Goal: Task Accomplishment & Management: Use online tool/utility

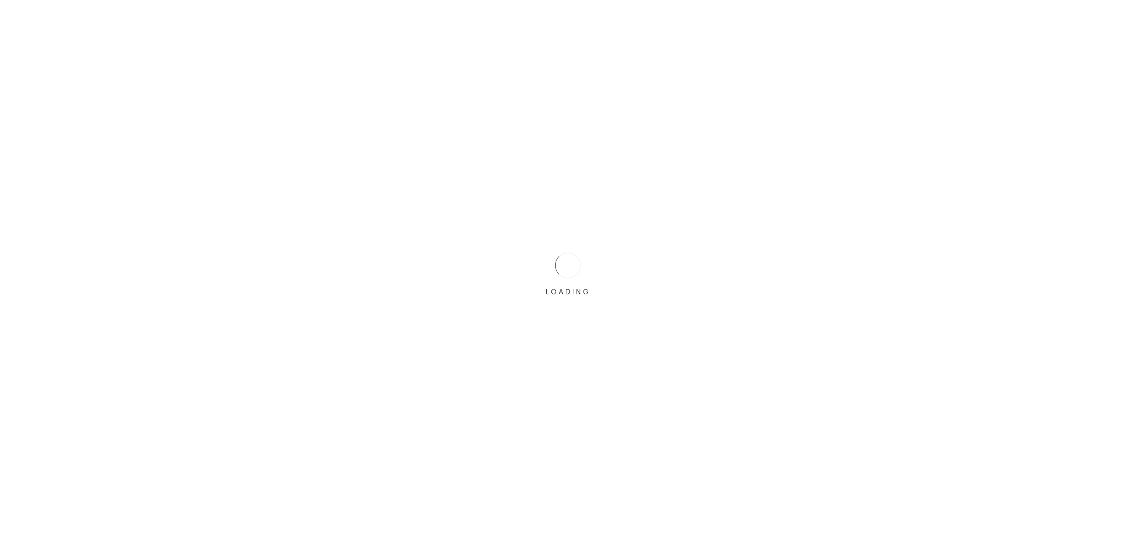
click at [619, 258] on div "LOADING" at bounding box center [568, 274] width 1136 height 549
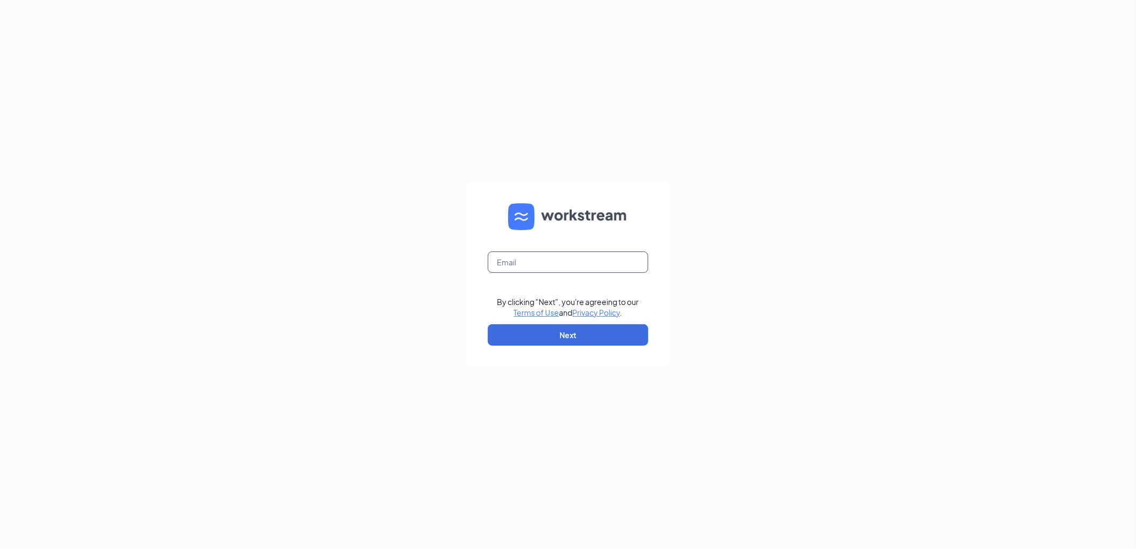
click at [616, 257] on input "text" at bounding box center [568, 261] width 160 height 21
type input "stephy.bumbaugh@restaurantmanagementcorp.com"
click at [599, 333] on button "Next" at bounding box center [568, 334] width 160 height 21
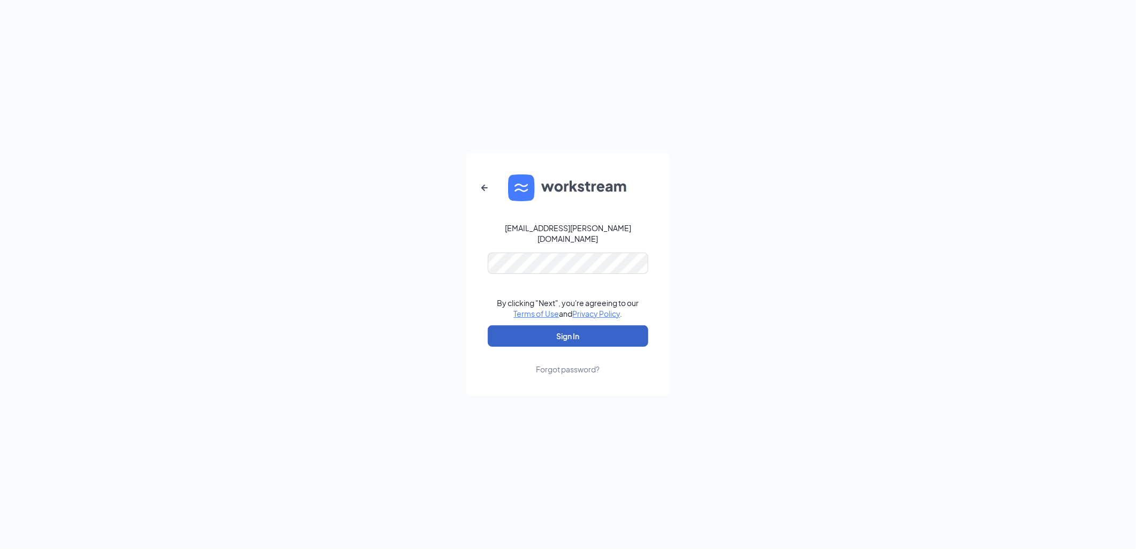
click at [547, 329] on button "Sign In" at bounding box center [568, 335] width 160 height 21
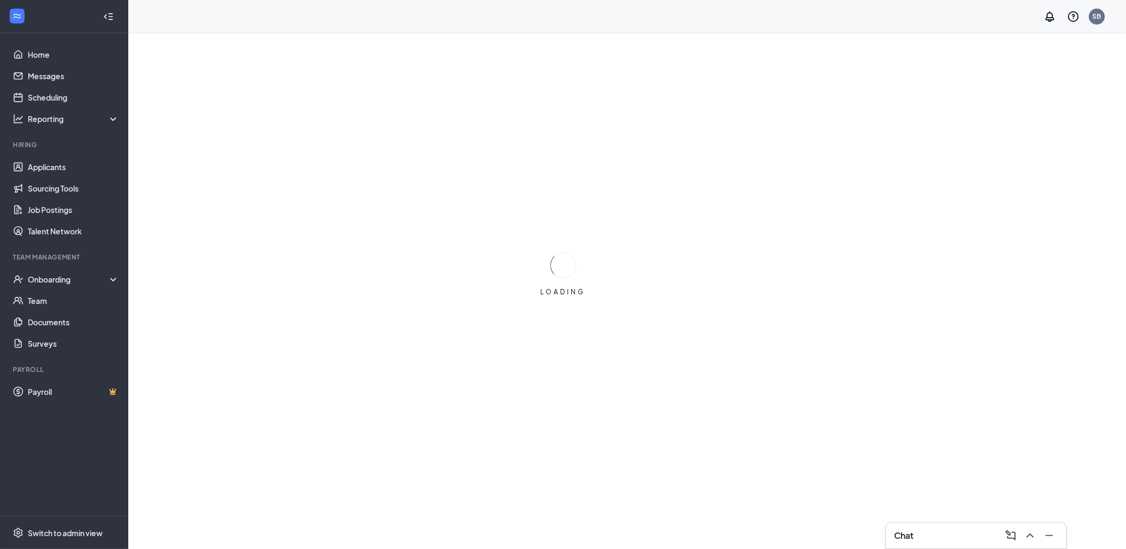
click at [164, 184] on div "LOADING" at bounding box center [563, 274] width 1126 height 549
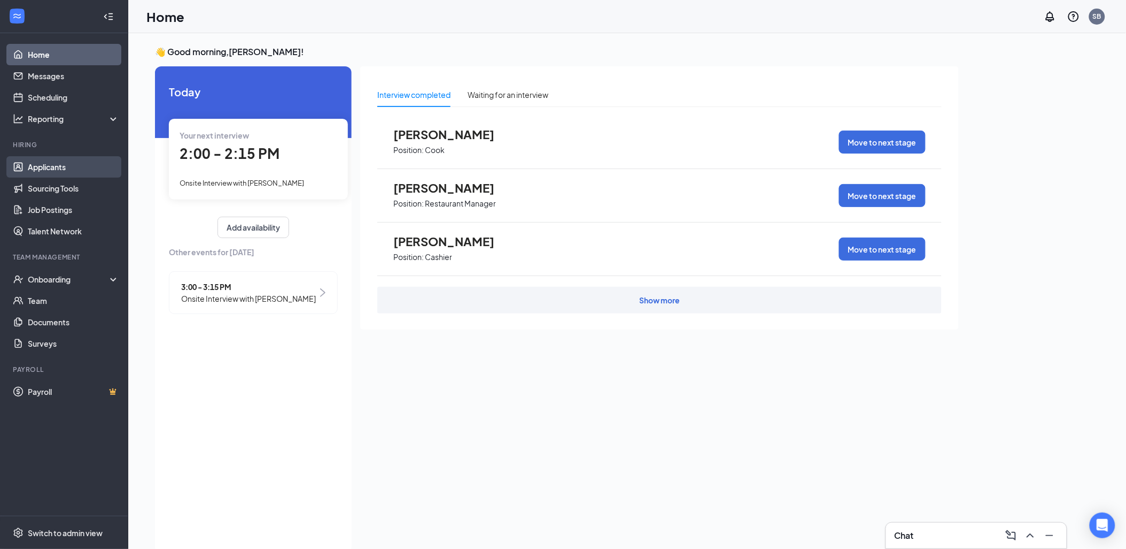
click at [84, 173] on link "Applicants" at bounding box center [73, 166] width 91 height 21
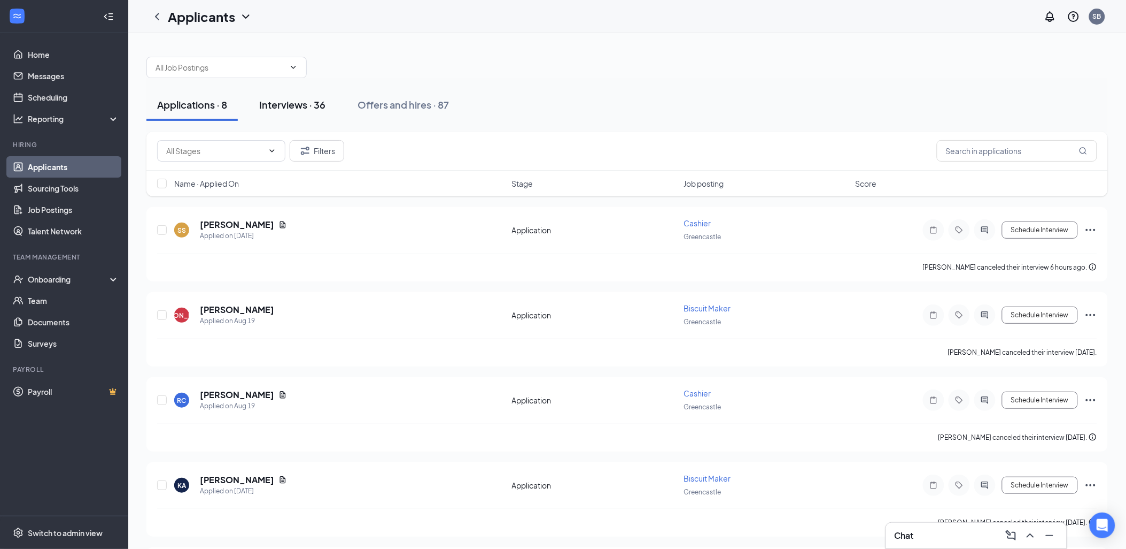
click at [329, 97] on button "Interviews · 36" at bounding box center [293, 105] width 88 height 32
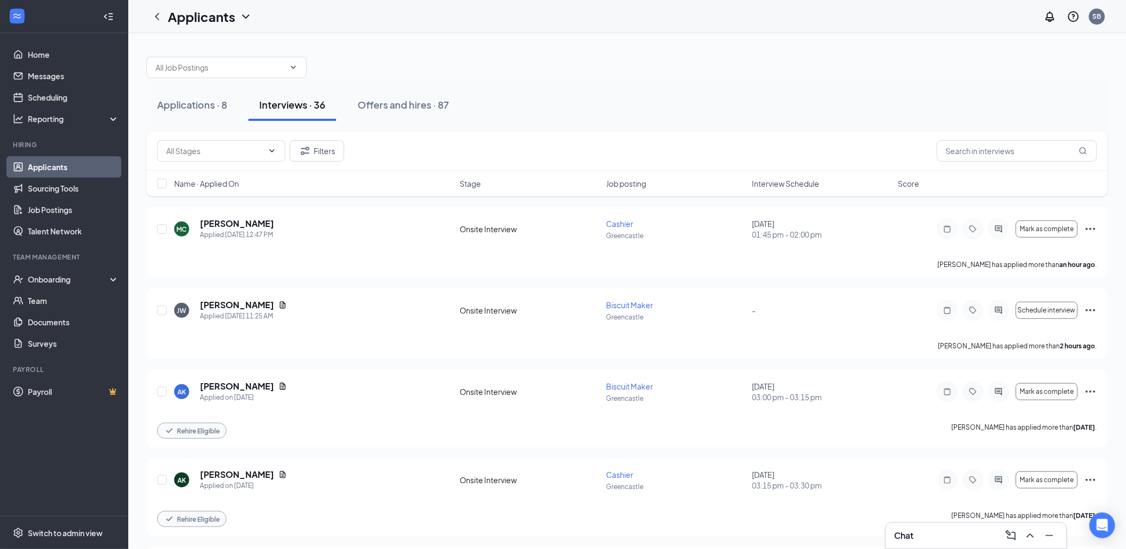
click at [797, 182] on span "Interview Schedule" at bounding box center [786, 183] width 67 height 11
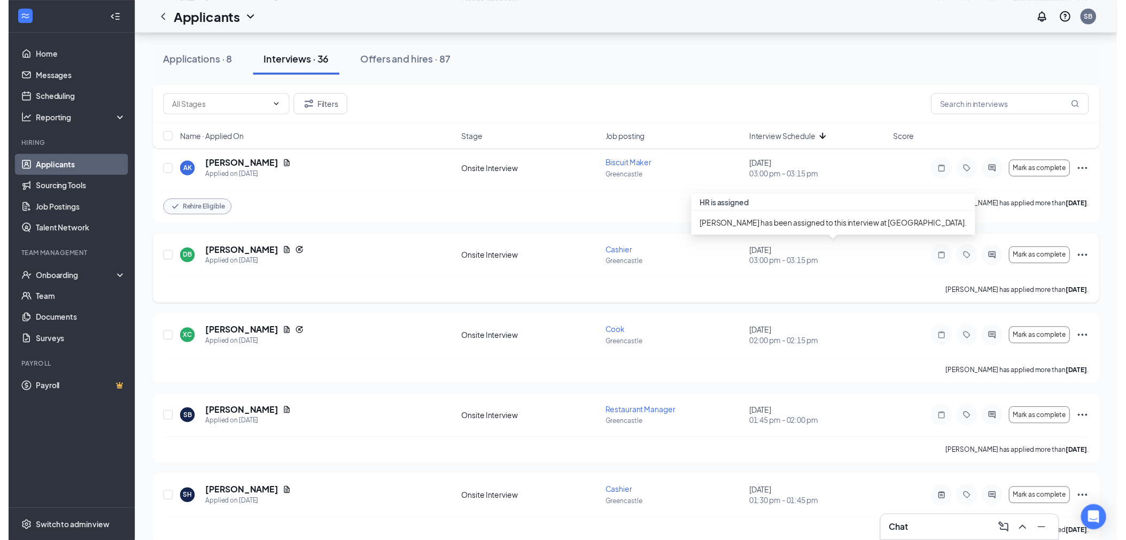
scroll to position [237, 0]
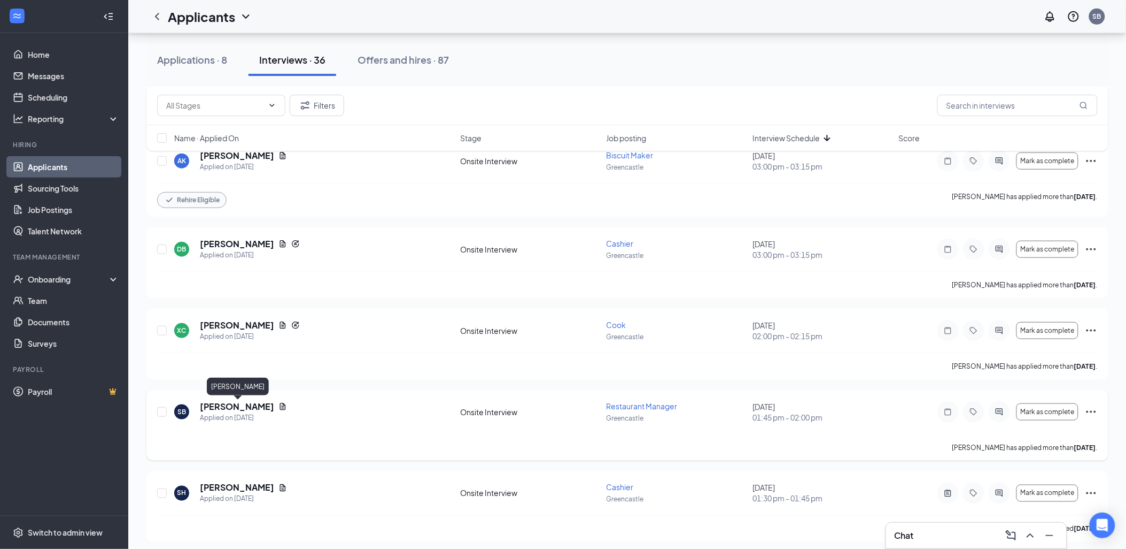
click at [217, 405] on h5 "[PERSON_NAME]" at bounding box center [237, 406] width 74 height 12
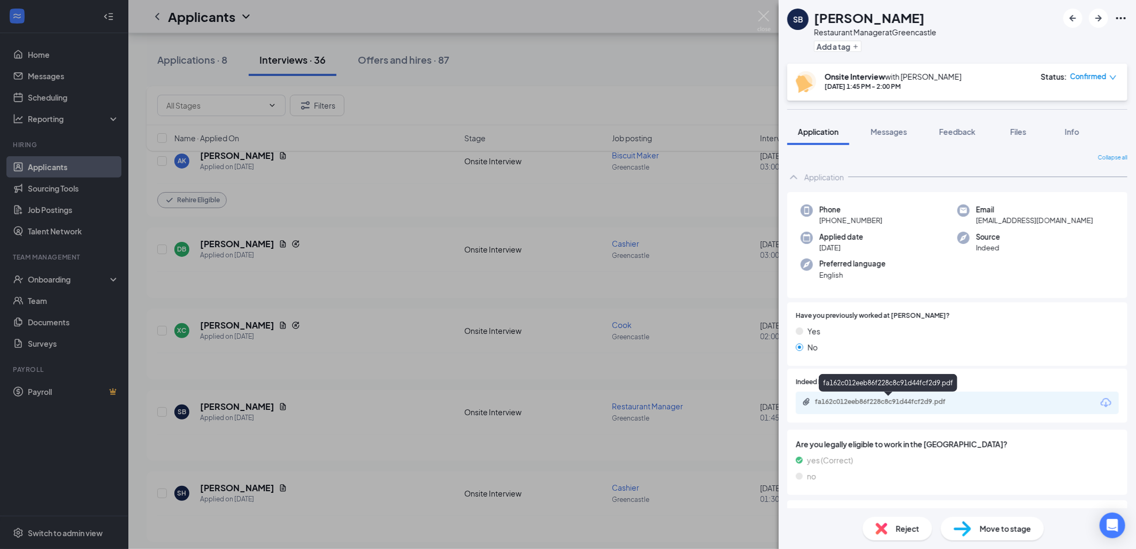
click at [920, 398] on div "fa162c012eeb86f228c8c91d44fcf2d9.pdf" at bounding box center [890, 401] width 150 height 9
click at [767, 15] on img at bounding box center [763, 21] width 13 height 21
click at [687, 92] on div "SB [PERSON_NAME] Restaurant Manager at [GEOGRAPHIC_DATA] Add a tag Onsite Inter…" at bounding box center [568, 274] width 1136 height 549
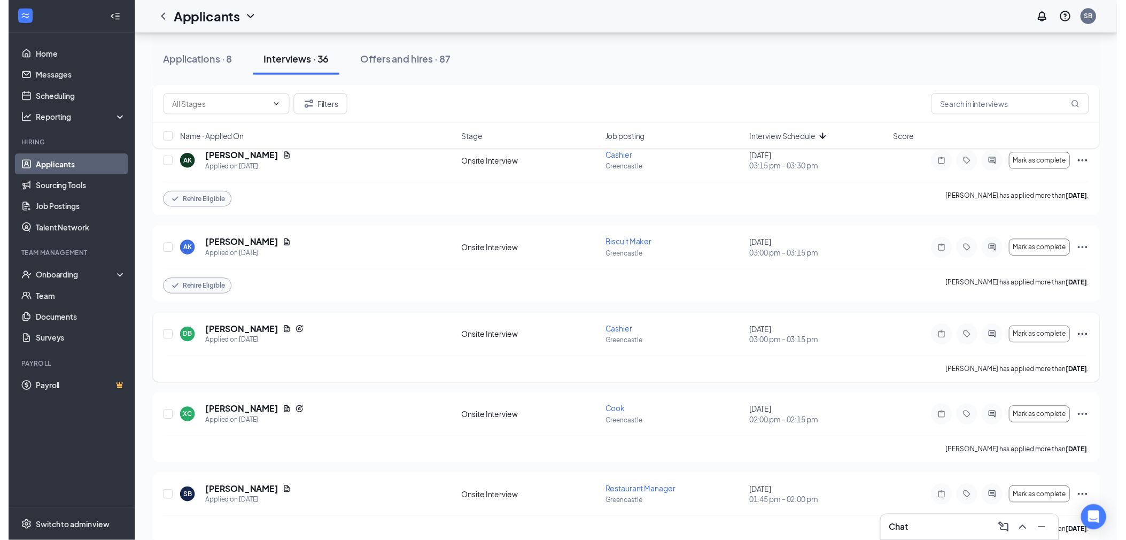
scroll to position [178, 0]
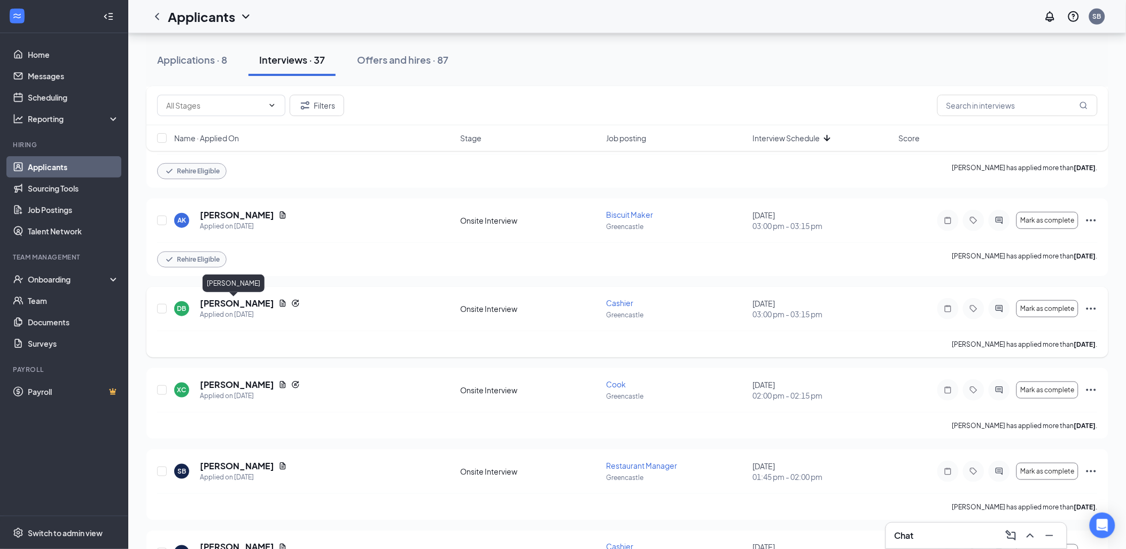
click at [243, 303] on h5 "[PERSON_NAME]" at bounding box center [237, 303] width 74 height 12
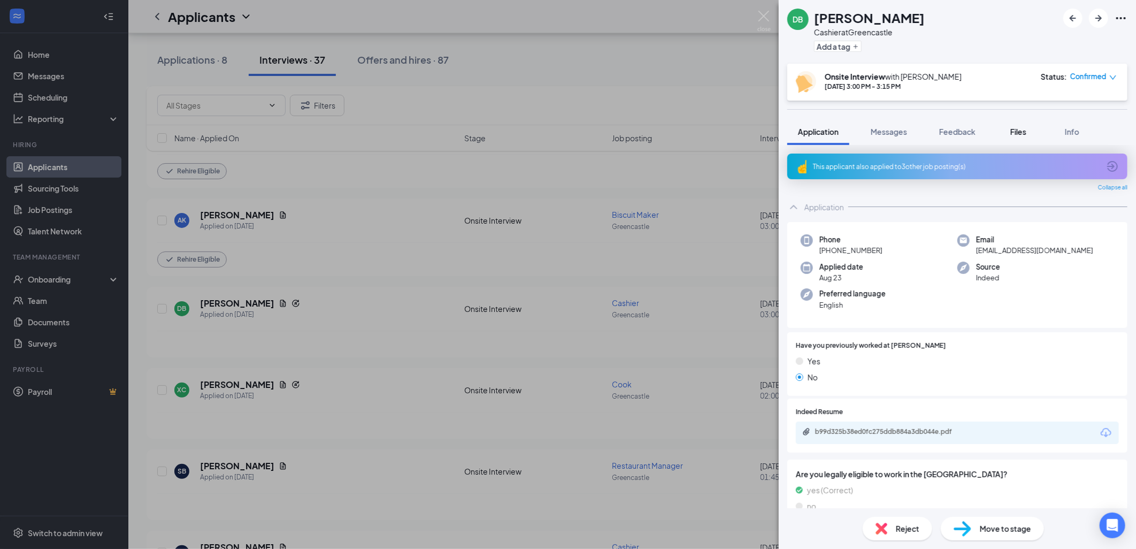
click at [1021, 130] on span "Files" at bounding box center [1018, 132] width 16 height 10
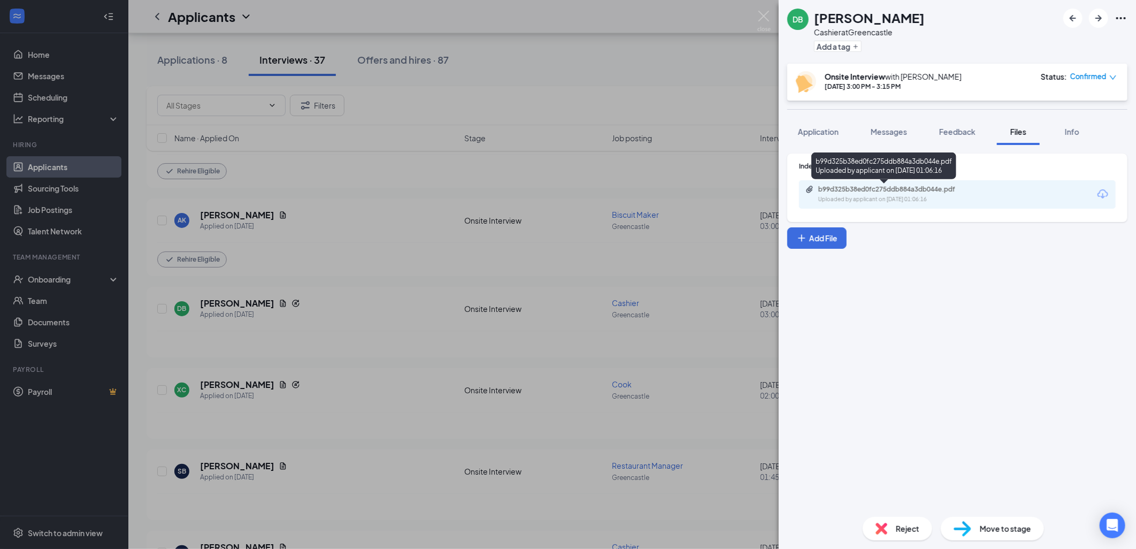
click at [851, 186] on div "b99d325b38ed0fc275ddb884a3db044e.pdf" at bounding box center [893, 189] width 150 height 9
click at [254, 215] on div "DB [PERSON_NAME] Cashier at [GEOGRAPHIC_DATA] Add a tag Onsite Interview with […" at bounding box center [568, 274] width 1136 height 549
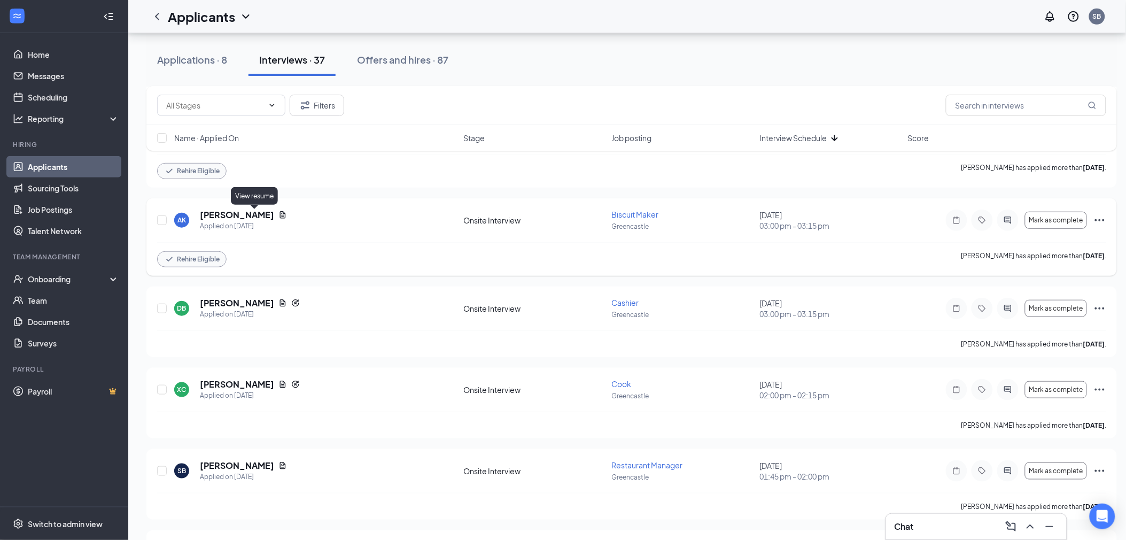
click at [279, 215] on icon "Document" at bounding box center [283, 215] width 9 height 9
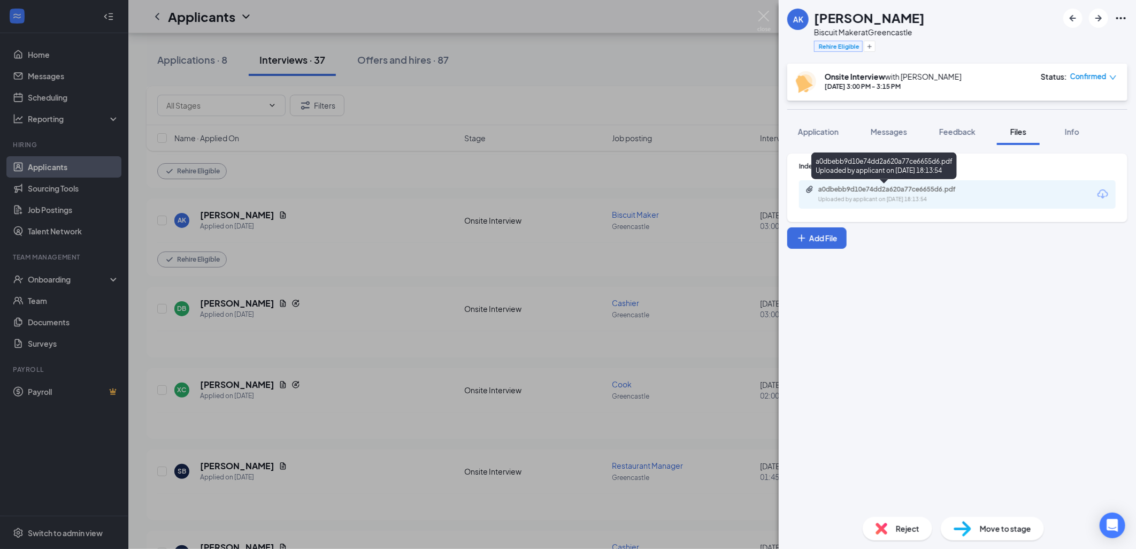
click at [906, 189] on div "a0dbebb9d10e74dd2a620a77ce6655d6.pdf" at bounding box center [893, 189] width 150 height 9
click at [874, 190] on div "a0dbebb9d10e74dd2a620a77ce6655d6.pdf" at bounding box center [893, 189] width 150 height 9
click at [763, 15] on img at bounding box center [763, 21] width 13 height 21
